Goal: Use online tool/utility: Utilize a website feature to perform a specific function

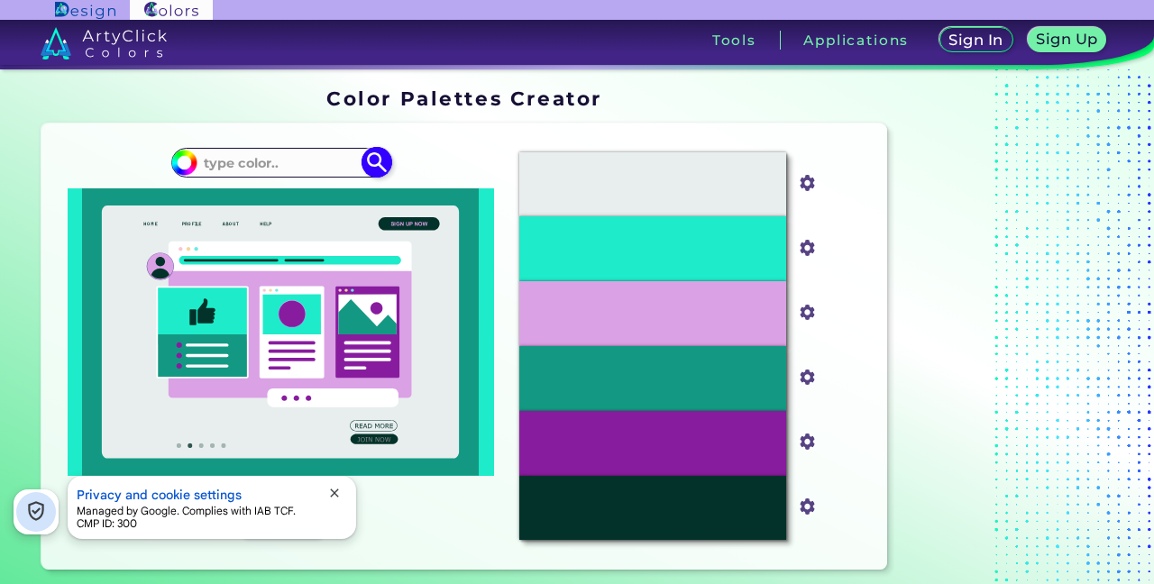
click at [285, 158] on input at bounding box center [281, 163] width 168 height 24
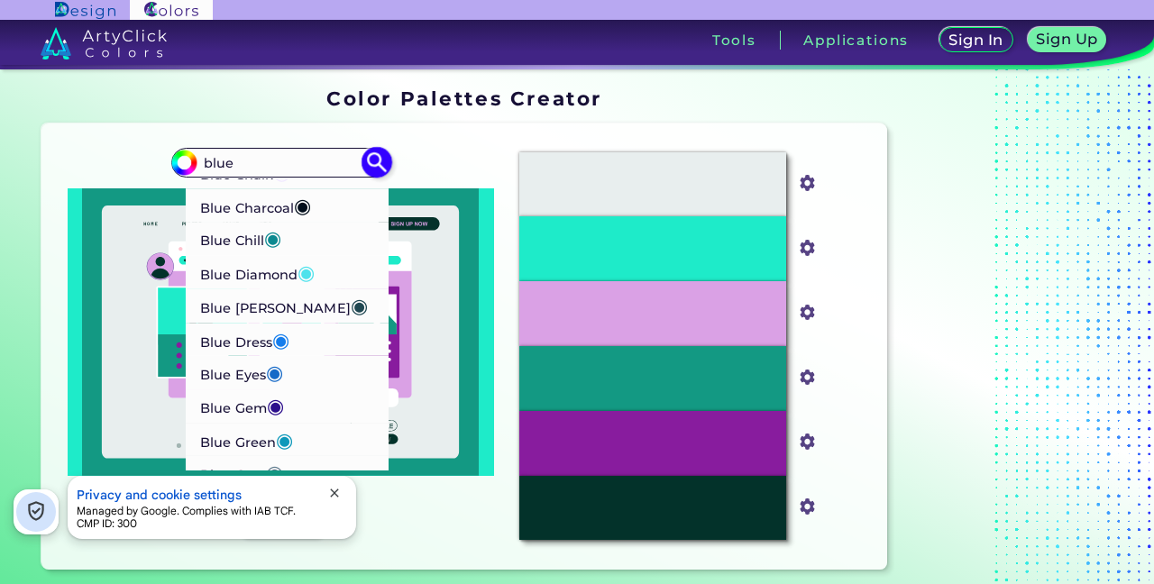
scroll to position [570, 0]
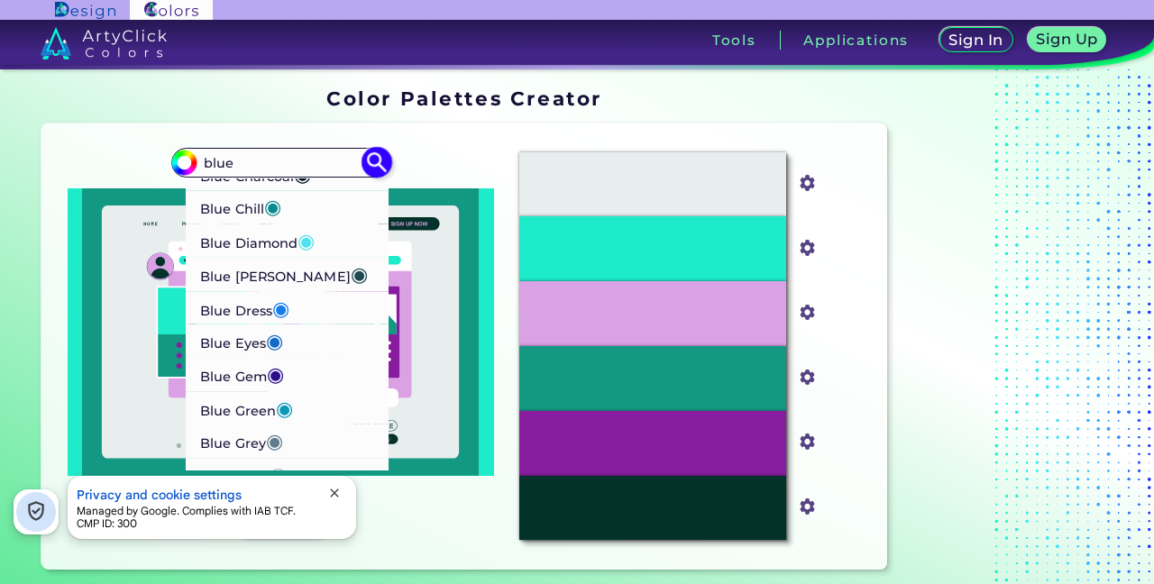
type input "blue"
click at [273, 362] on span "◉" at bounding box center [275, 373] width 17 height 23
type input "#2c0e8c"
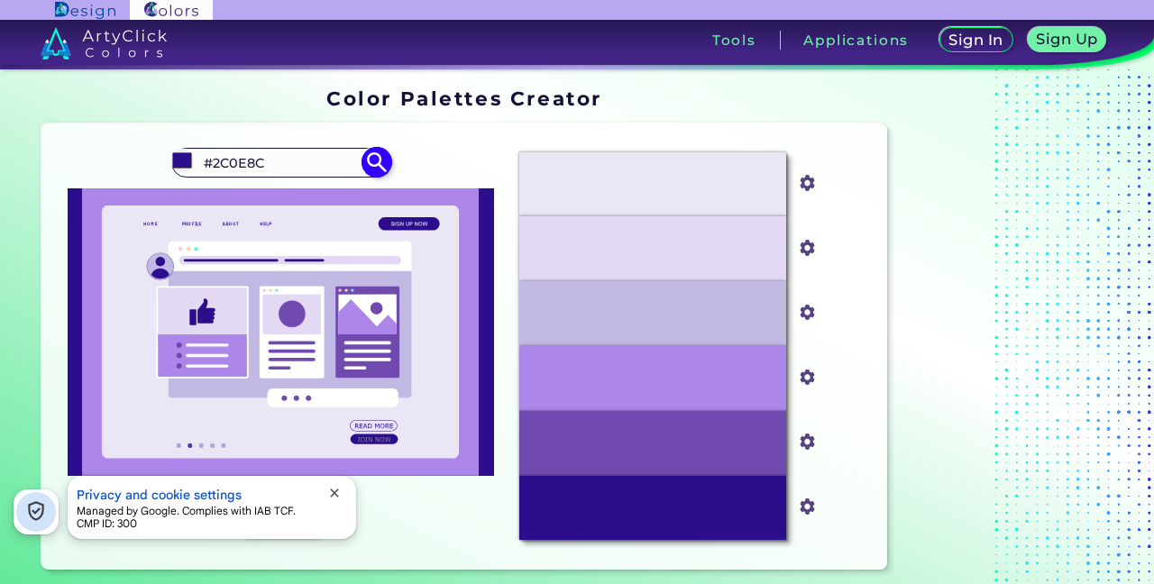
click at [288, 170] on input "#2C0E8C" at bounding box center [281, 163] width 168 height 24
drag, startPoint x: 285, startPoint y: 168, endPoint x: 133, endPoint y: 168, distance: 152.4
click at [133, 168] on div "#2c0e8c #2C0E8C Aero Blue ◉ [PERSON_NAME] Blue ◉ Aqua Blue ◉ Aquamarine Blue ◉ …" at bounding box center [280, 346] width 449 height 417
click at [289, 152] on input "blue navy" at bounding box center [281, 163] width 168 height 24
drag, startPoint x: 175, startPoint y: 161, endPoint x: 99, endPoint y: 161, distance: 75.7
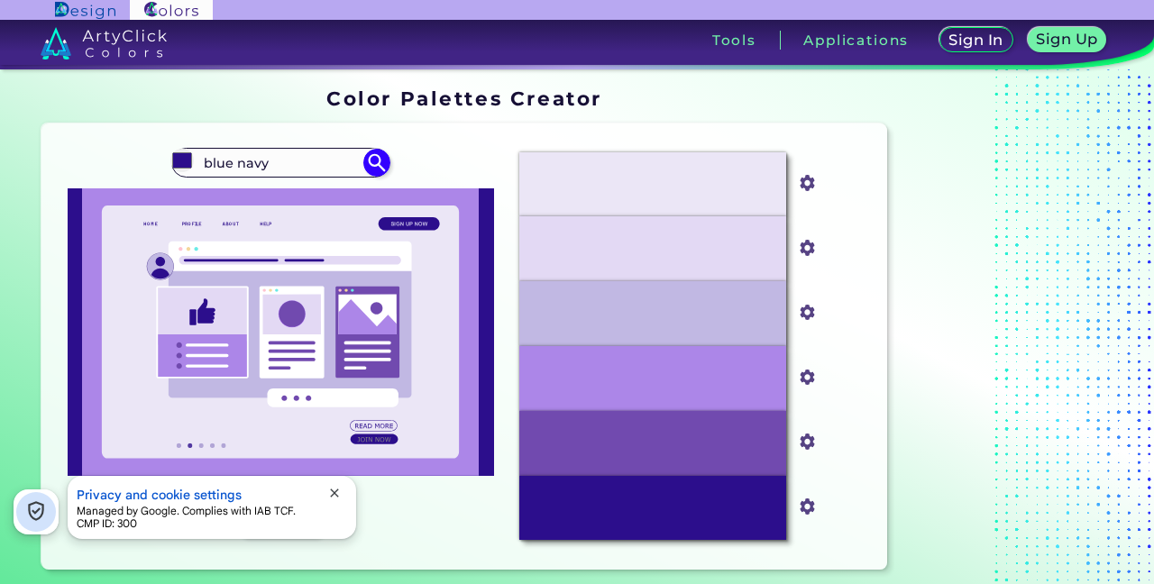
click at [99, 161] on div "#2c0e8c blue navy" at bounding box center [280, 346] width 449 height 417
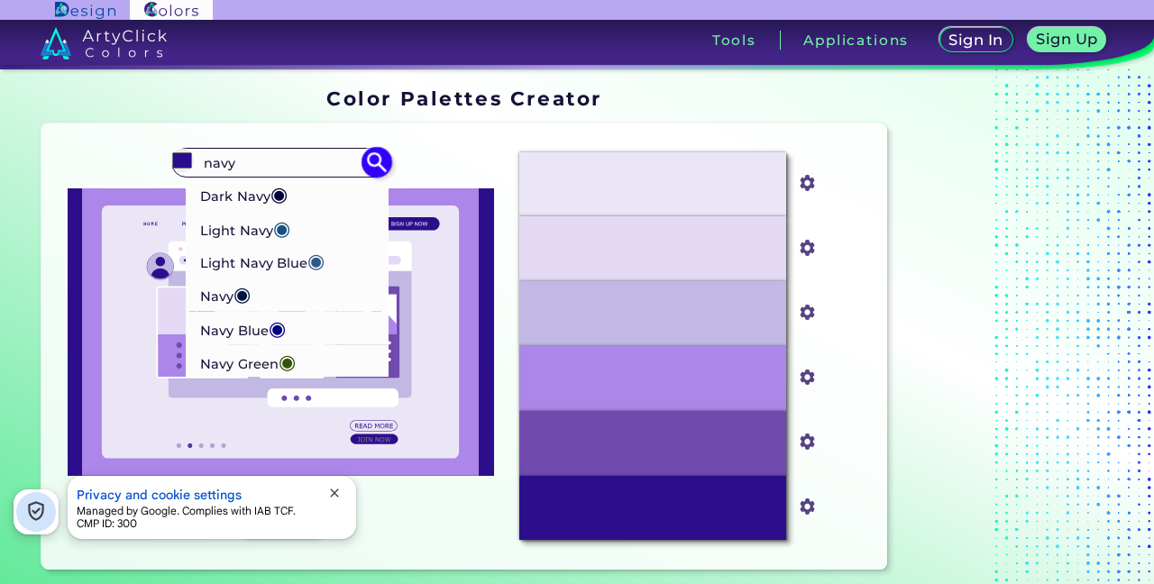
type input "navy"
click at [253, 325] on p "Navy Blue ◉" at bounding box center [243, 327] width 86 height 33
type input "#000080"
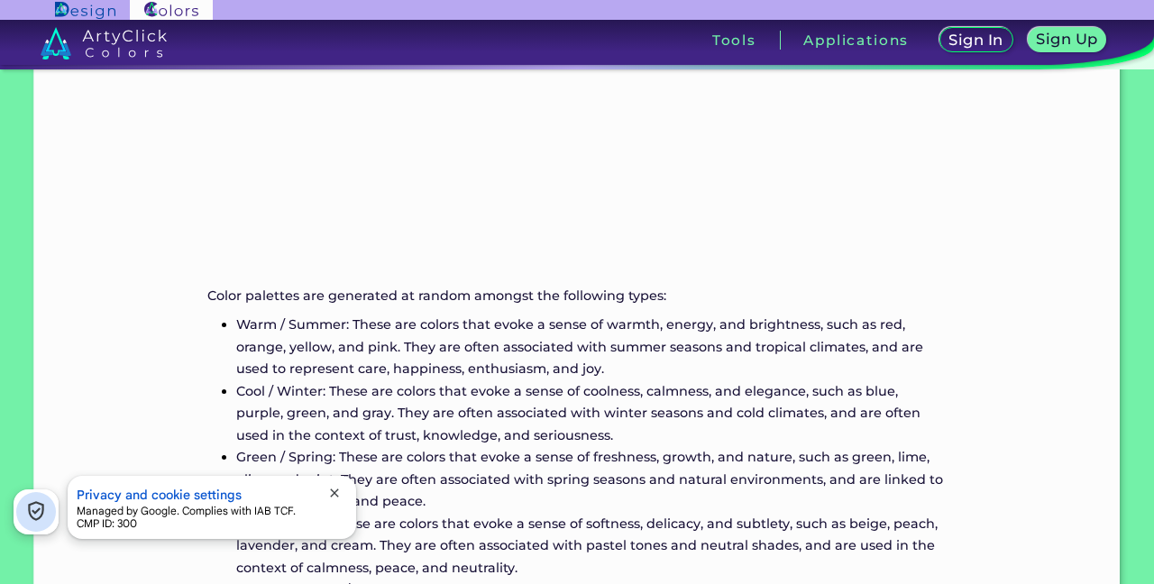
scroll to position [348, 0]
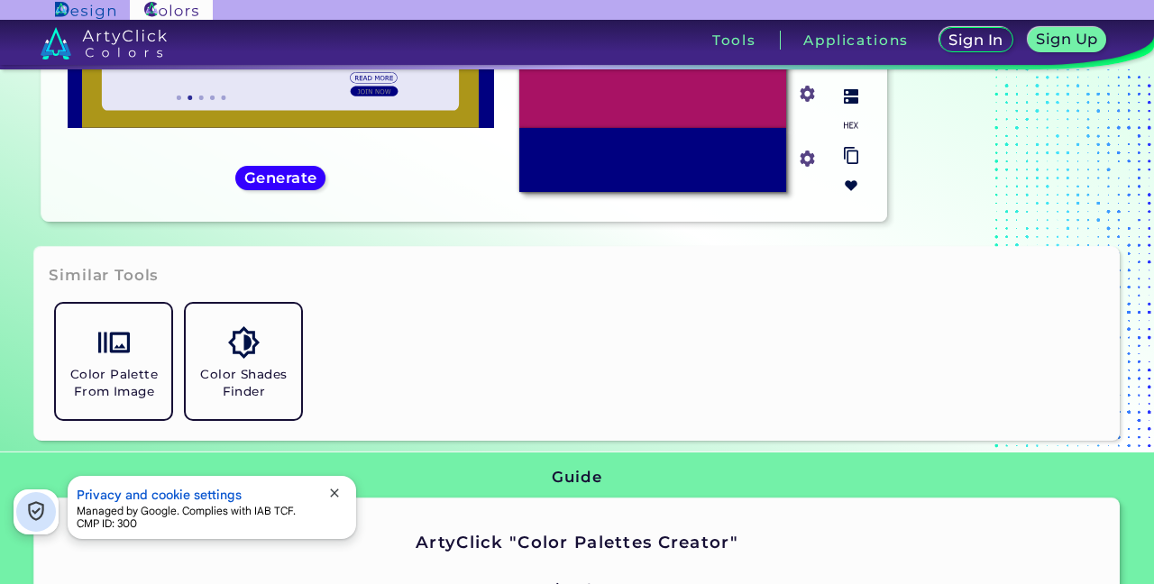
click at [632, 167] on p "#000080" at bounding box center [652, 161] width 60 height 20
click at [808, 160] on input "#000080" at bounding box center [804, 157] width 23 height 23
click at [586, 292] on div "Similar Tools Color Palette From Image Color Shades Finder" at bounding box center [576, 343] width 1085 height 193
